Goal: Task Accomplishment & Management: Use online tool/utility

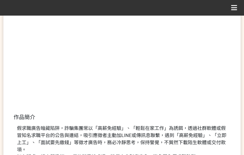
scroll to position [203, 0]
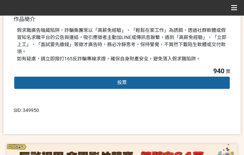
click at [134, 76] on div "投票" at bounding box center [122, 83] width 217 height 14
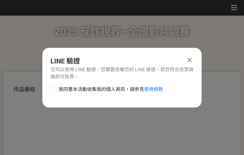
scroll to position [0, 0]
click at [104, 89] on span "我同意本活動收集我的個人資訊，請參見 使用條款" at bounding box center [111, 89] width 104 height 7
click at [55, 89] on input "我同意本活動收集我的個人資訊，請參見 使用條款" at bounding box center [53, 89] width 4 height 4
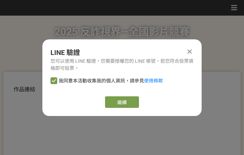
checkbox input "false"
click at [106, 100] on link "繼續" at bounding box center [122, 102] width 34 height 12
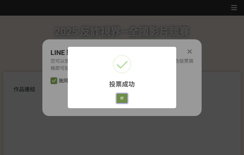
click at [120, 98] on button "好" at bounding box center [122, 98] width 11 height 9
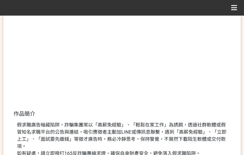
scroll to position [145, 0]
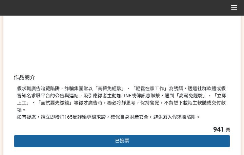
drag, startPoint x: 156, startPoint y: 102, endPoint x: 246, endPoint y: 108, distance: 90.4
click at [158, 102] on div "假求職廣告暗藏陷阱，詐騙集團常以「高薪免經驗」、「輕鬆在家工作」為誘餌，透過社群軟體或假冒知名求職平台的公告與連結，吸引應徵者主動加LINE或傳訊息聯繫，遇到…" at bounding box center [122, 103] width 210 height 36
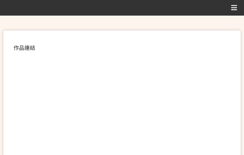
scroll to position [170, 0]
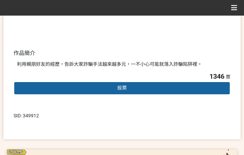
click at [111, 88] on div "投票" at bounding box center [122, 88] width 217 height 14
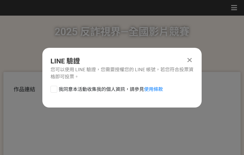
click at [95, 90] on span "我同意本活動收集我的個人資訊，請參見 使用條款" at bounding box center [111, 89] width 104 height 7
click at [55, 90] on input "我同意本活動收集我的個人資訊，請參見 使用條款" at bounding box center [53, 89] width 4 height 4
checkbox input "false"
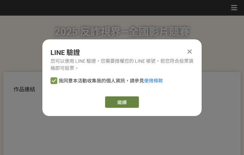
click at [127, 102] on link "繼續" at bounding box center [122, 102] width 34 height 12
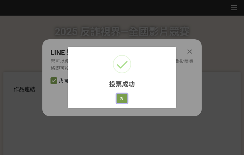
drag, startPoint x: 120, startPoint y: 96, endPoint x: 131, endPoint y: 97, distance: 10.5
click at [120, 96] on button "好" at bounding box center [122, 98] width 11 height 9
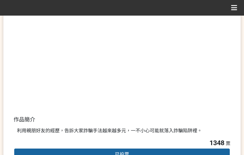
scroll to position [138, 0]
